Goal: Information Seeking & Learning: Understand process/instructions

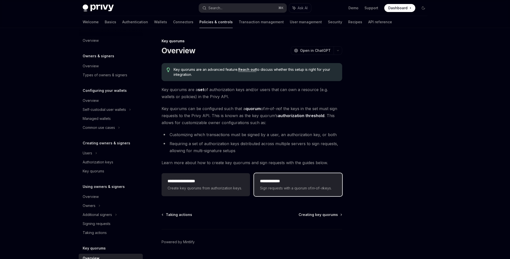
scroll to position [93, 0]
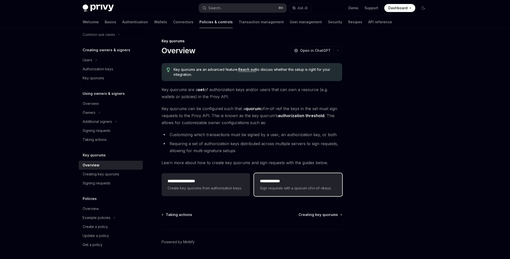
click at [313, 185] on div "**********" at bounding box center [298, 184] width 76 height 13
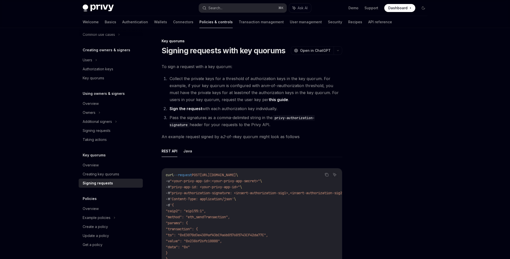
click at [86, 181] on div "Signing requests" at bounding box center [98, 183] width 30 height 6
click at [89, 174] on div "Creating key quorums" at bounding box center [101, 174] width 37 height 6
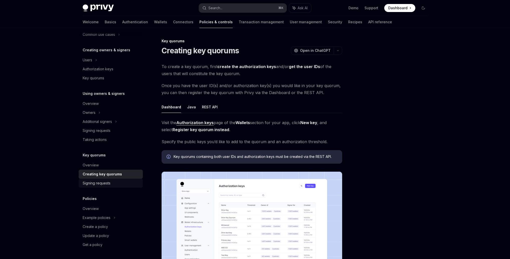
click at [82, 183] on link "Signing requests" at bounding box center [111, 183] width 64 height 9
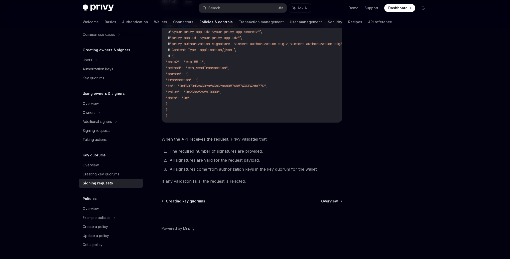
scroll to position [151, 0]
click at [63, 195] on div "Privy Docs home page Search... ⌘ K Ask AI Demo Support Dashboard Dashboard Sear…" at bounding box center [255, 55] width 510 height 408
click at [87, 204] on div "Policies Overview Example policies Create a policy Update a policy Get a policy" at bounding box center [111, 223] width 64 height 54
click at [106, 175] on div "Creating key quorums" at bounding box center [101, 174] width 37 height 6
type textarea "*"
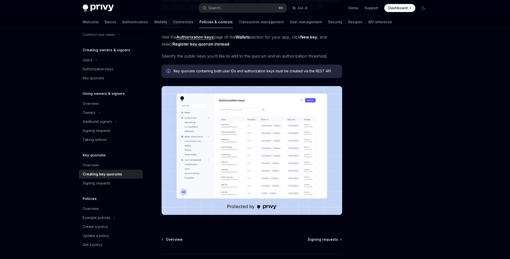
scroll to position [127, 0]
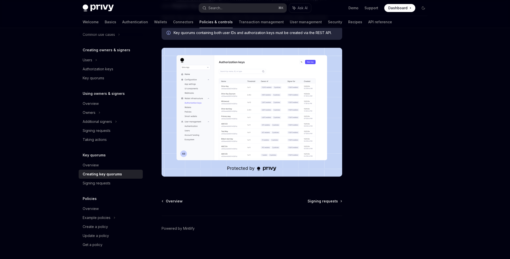
click at [247, 145] on img at bounding box center [252, 112] width 181 height 129
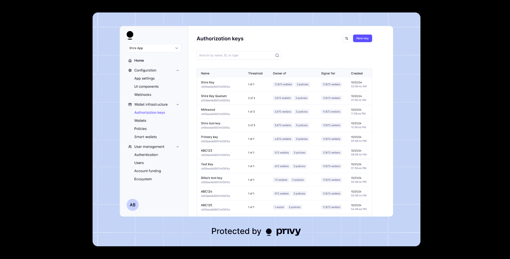
click at [247, 145] on img at bounding box center [257, 130] width 328 height 234
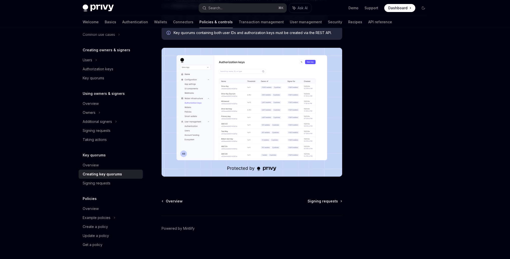
click at [386, 146] on div at bounding box center [393, 148] width 76 height 221
click at [274, 114] on img at bounding box center [252, 112] width 181 height 129
